Goal: Task Accomplishment & Management: Manage account settings

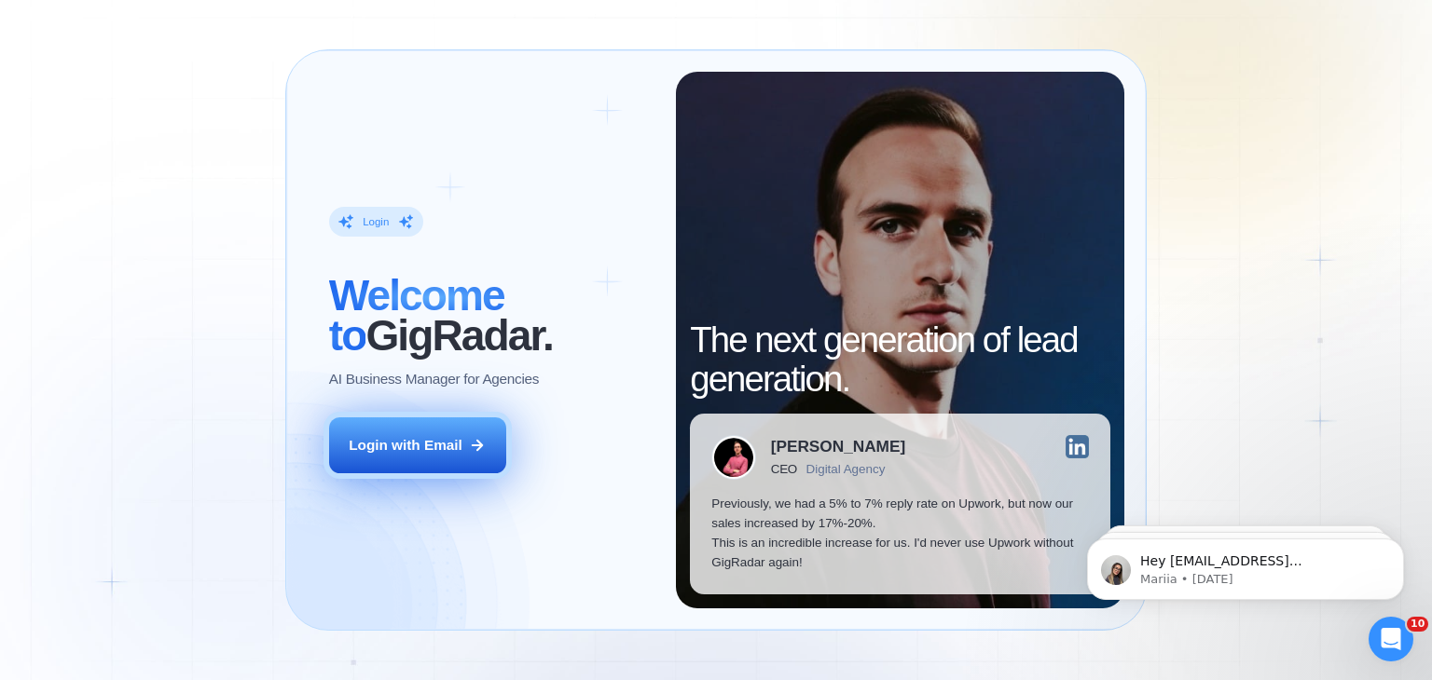
click at [414, 465] on button "Login with Email" at bounding box center [417, 446] width 177 height 56
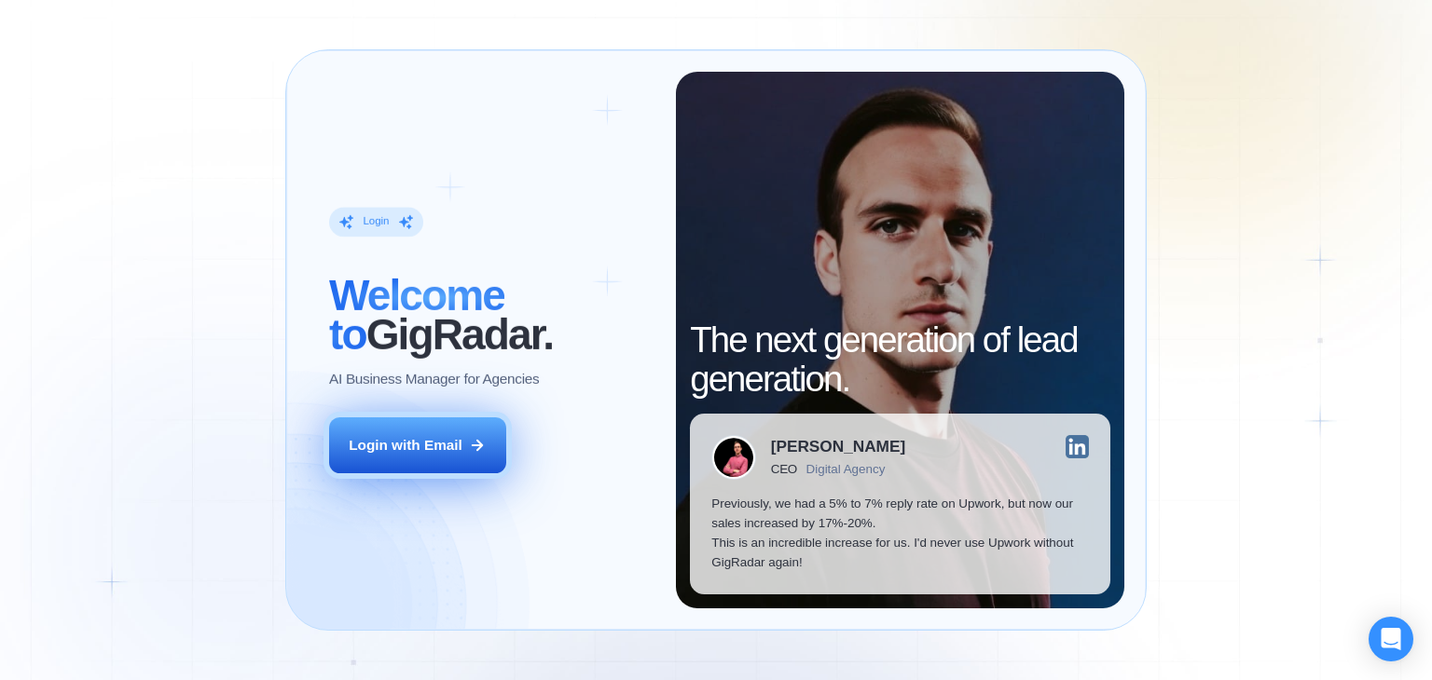
click at [462, 434] on button "Login with Email" at bounding box center [417, 446] width 177 height 56
